Goal: Task Accomplishment & Management: Manage account settings

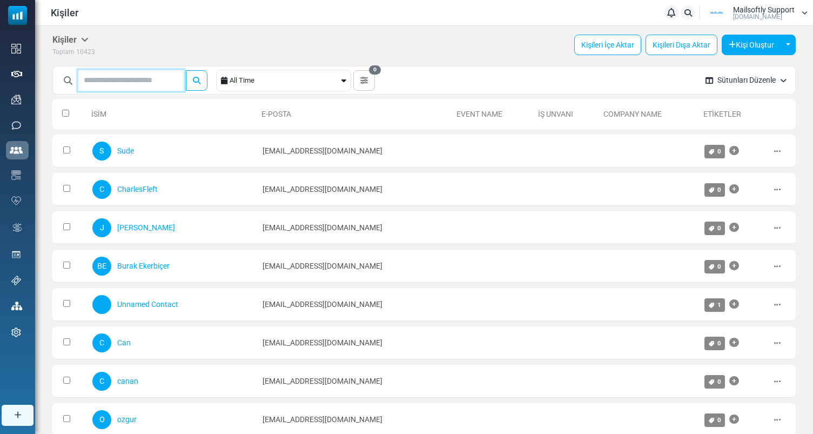
click at [159, 74] on input "text" at bounding box center [130, 80] width 105 height 21
type input "**********"
click at [186, 70] on button "submit" at bounding box center [197, 80] width 22 height 21
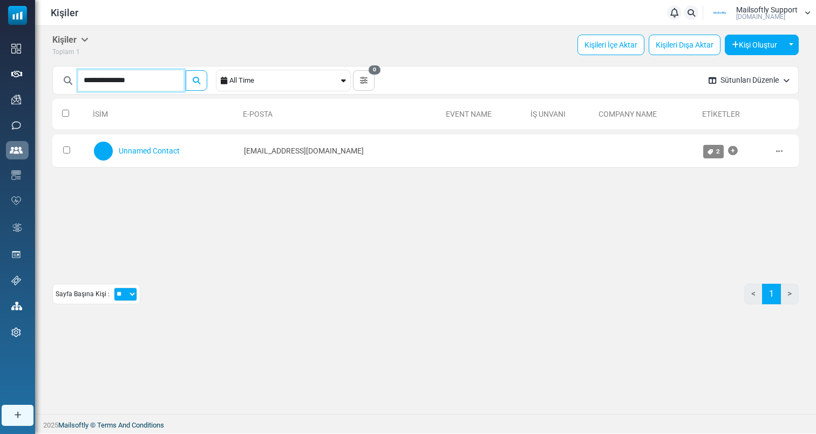
click at [152, 84] on input "**********" at bounding box center [130, 80] width 105 height 21
click at [186, 70] on button "submit" at bounding box center [197, 80] width 22 height 21
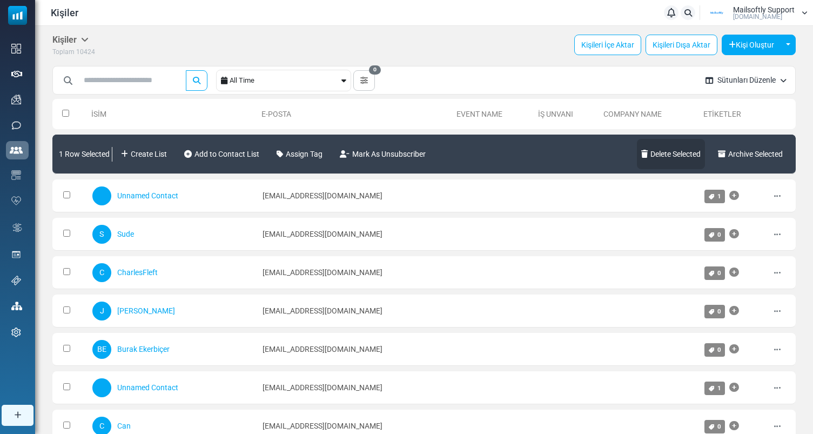
click at [681, 159] on link "Delete Selected" at bounding box center [671, 154] width 68 height 30
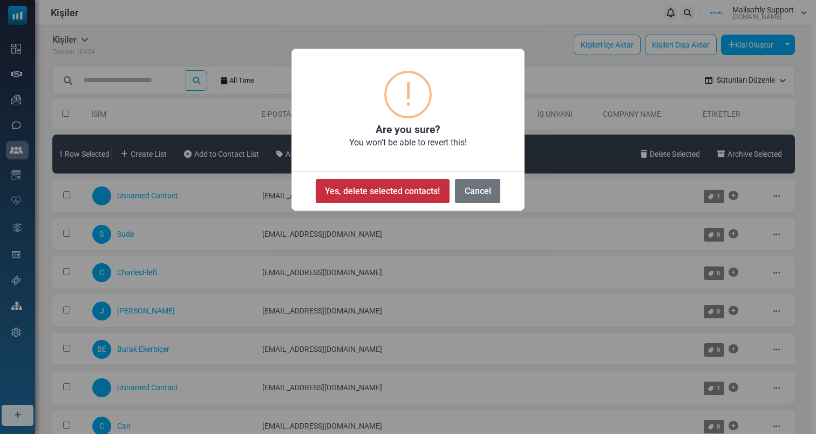
click at [415, 200] on button "Yes, delete selected contacts!" at bounding box center [383, 191] width 134 height 24
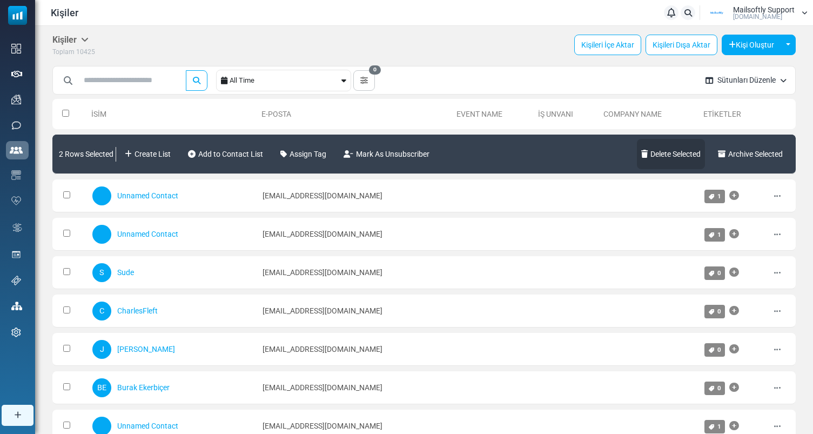
click at [679, 163] on link "Delete Selected" at bounding box center [671, 154] width 68 height 30
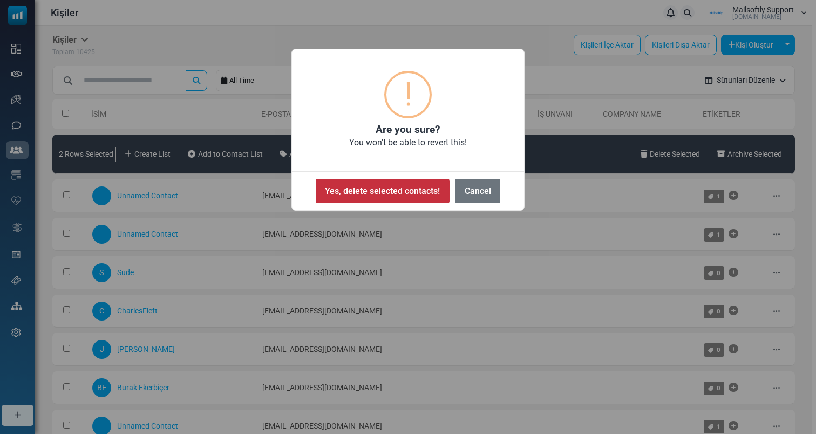
click at [423, 189] on button "Yes, delete selected contacts!" at bounding box center [383, 191] width 134 height 24
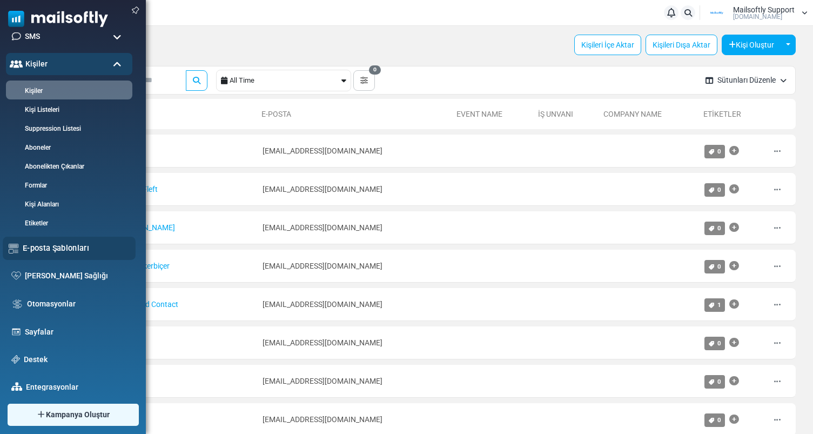
scroll to position [138, 0]
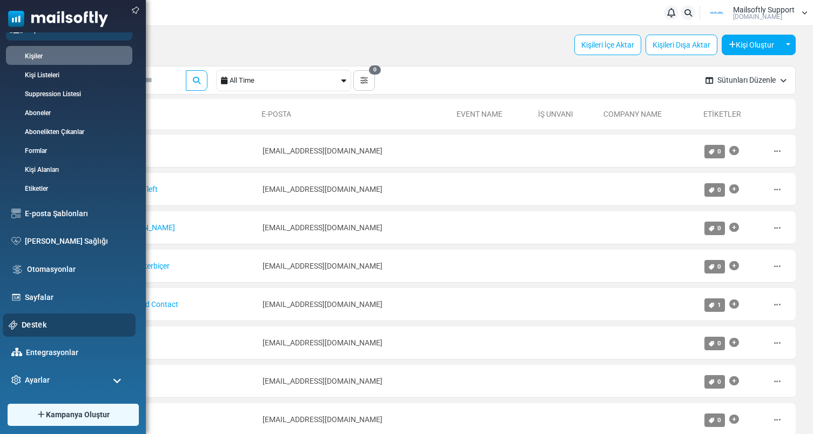
click at [39, 326] on link "Destek" at bounding box center [76, 325] width 108 height 12
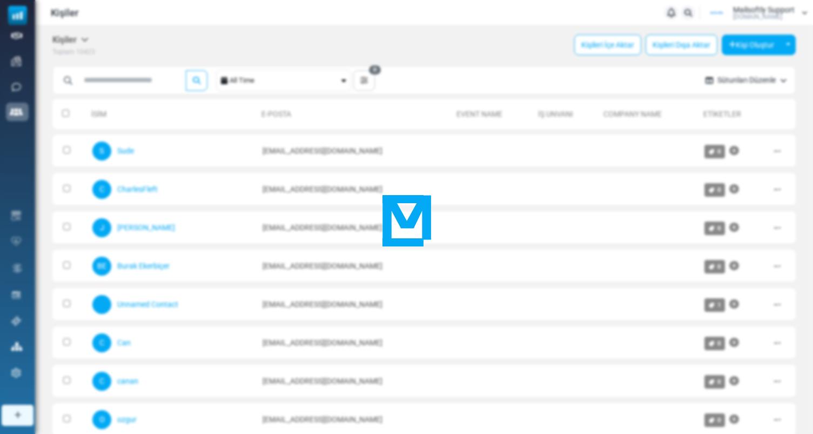
scroll to position [0, 0]
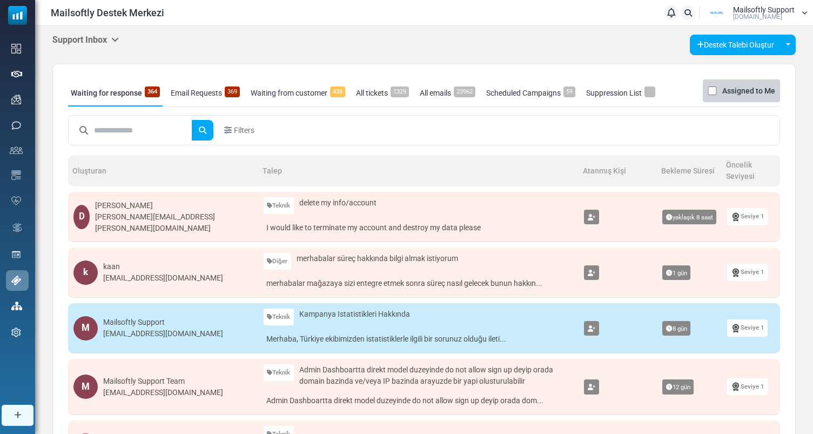
click at [105, 37] on h5 "Support Inbox" at bounding box center [85, 40] width 66 height 10
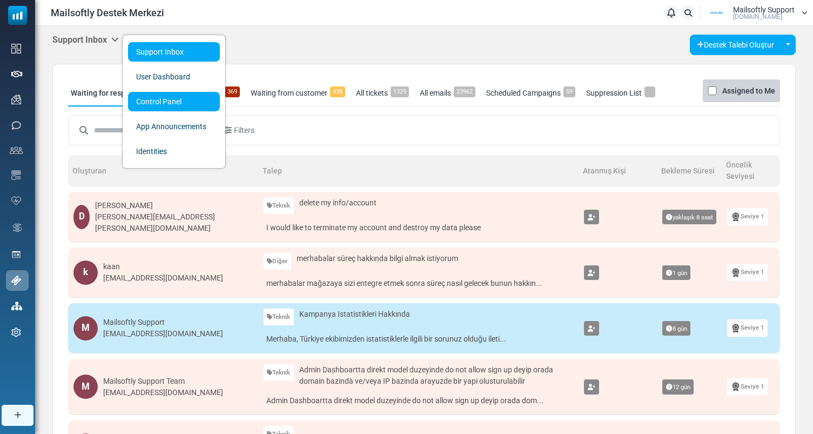
click at [196, 102] on link "Control Panel" at bounding box center [174, 101] width 92 height 19
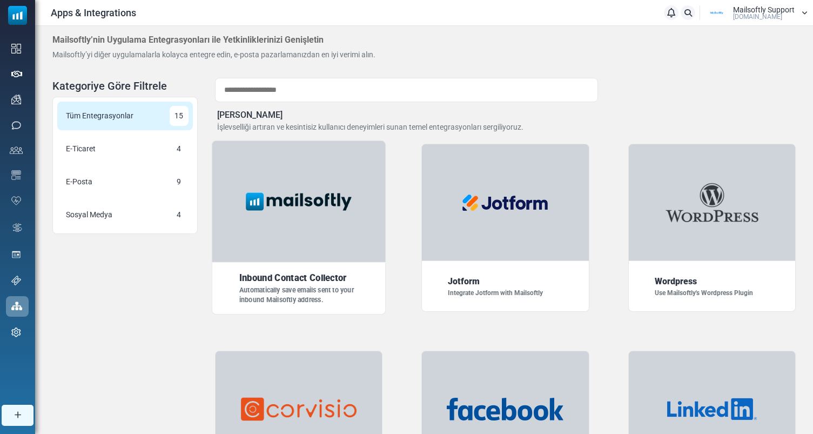
click at [278, 198] on img at bounding box center [298, 201] width 121 height 30
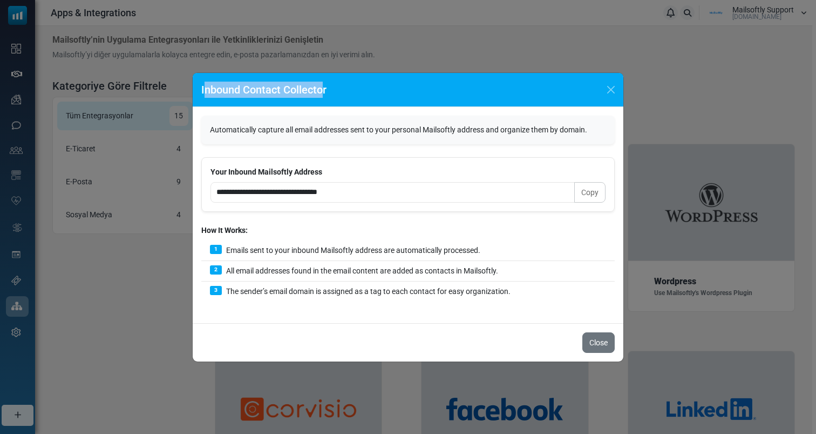
drag, startPoint x: 323, startPoint y: 87, endPoint x: 204, endPoint y: 87, distance: 119.3
click at [204, 87] on h5 "Inbound Contact Collector" at bounding box center [263, 90] width 125 height 16
drag, startPoint x: 204, startPoint y: 87, endPoint x: 370, endPoint y: 98, distance: 166.7
click at [370, 98] on div "Inbound Contact Collector" at bounding box center [408, 90] width 431 height 34
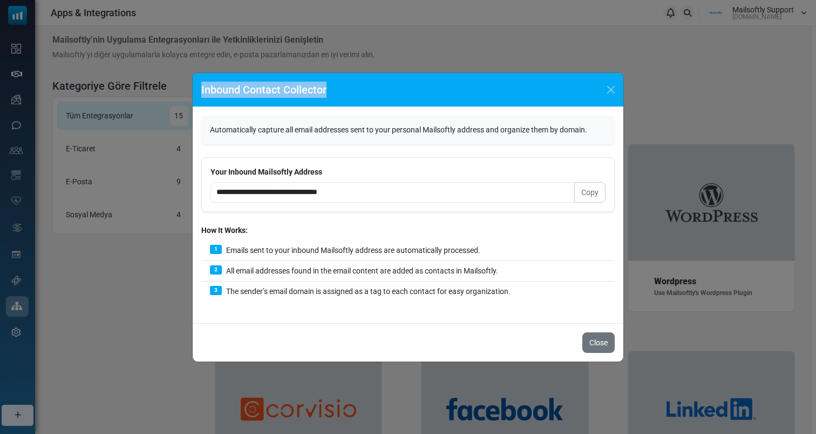
click at [370, 98] on div "Inbound Contact Collector" at bounding box center [408, 90] width 431 height 34
click at [602, 91] on div "Inbound Contact Collector" at bounding box center [408, 90] width 431 height 34
click at [611, 91] on button "Close" at bounding box center [611, 90] width 16 height 16
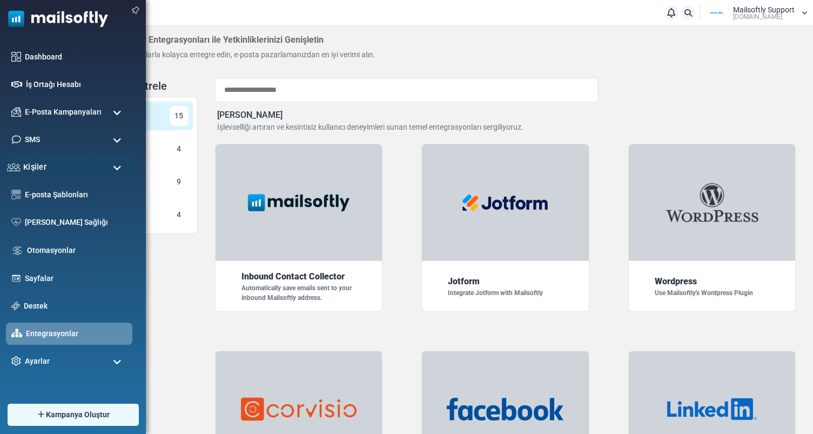
click at [62, 160] on div "Kişiler" at bounding box center [69, 167] width 133 height 23
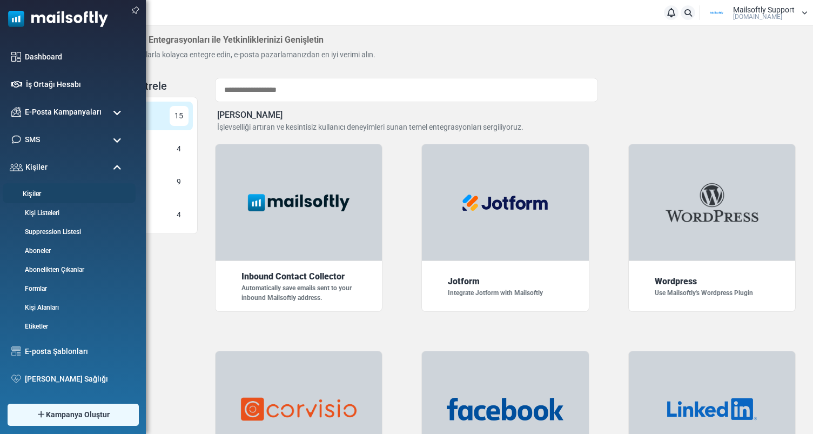
click at [51, 193] on link "Kişiler" at bounding box center [68, 194] width 130 height 10
